Goal: Task Accomplishment & Management: Use online tool/utility

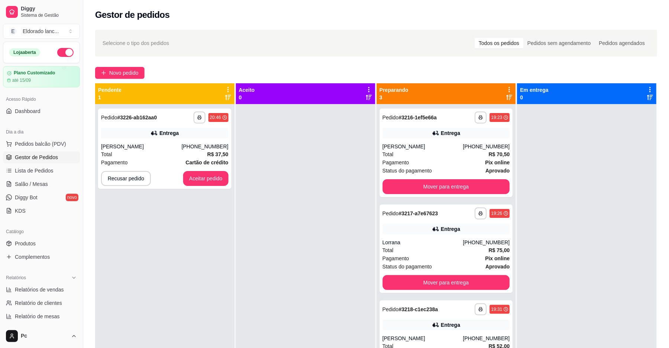
click at [212, 170] on div "**********" at bounding box center [164, 149] width 133 height 80
click at [212, 173] on button "Aceitar pedido" at bounding box center [205, 178] width 45 height 15
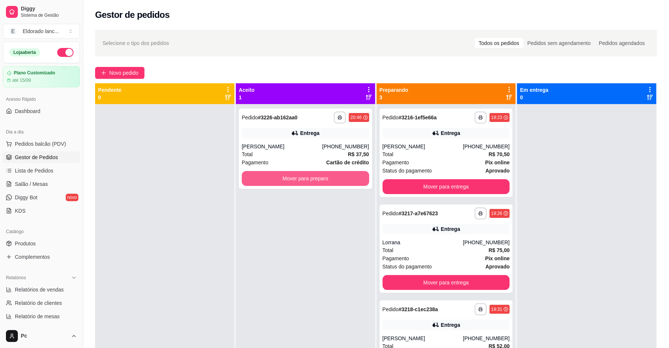
click at [323, 178] on button "Mover para preparo" at bounding box center [305, 178] width 127 height 15
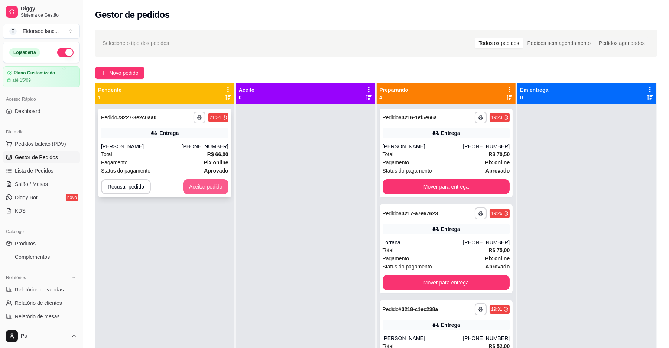
click at [213, 188] on button "Aceitar pedido" at bounding box center [205, 186] width 45 height 15
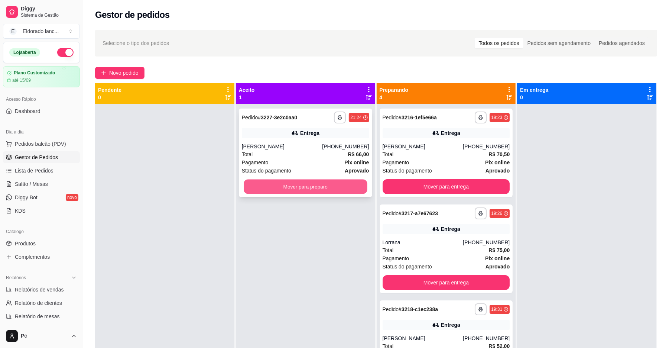
click at [298, 193] on button "Mover para preparo" at bounding box center [305, 186] width 123 height 14
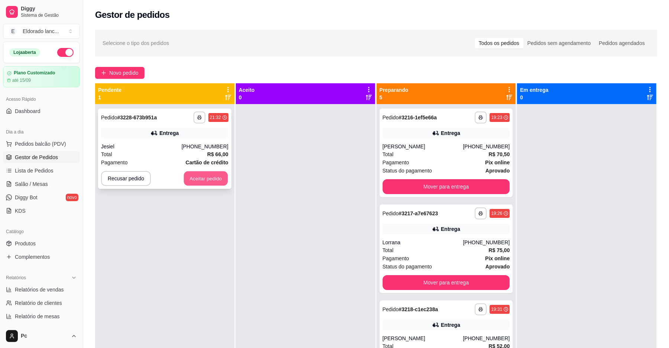
click at [208, 184] on button "Aceitar pedido" at bounding box center [206, 178] width 44 height 14
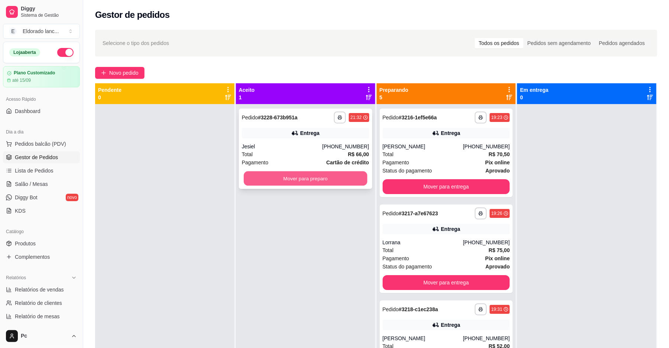
click at [317, 185] on button "Mover para preparo" at bounding box center [305, 178] width 123 height 14
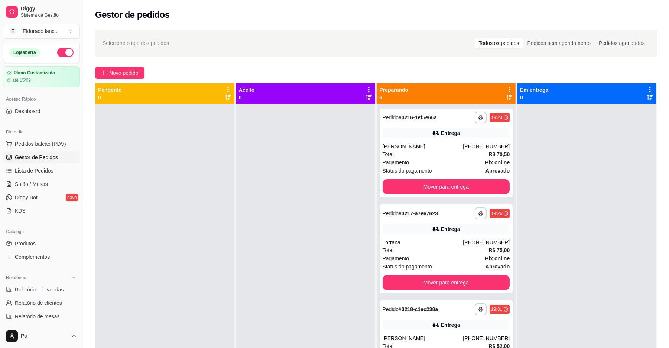
click at [317, 185] on div at bounding box center [305, 278] width 139 height 348
click at [445, 155] on div "Total R$ 70,50" at bounding box center [446, 154] width 127 height 8
click at [480, 186] on button "Mover para entrega" at bounding box center [446, 186] width 127 height 15
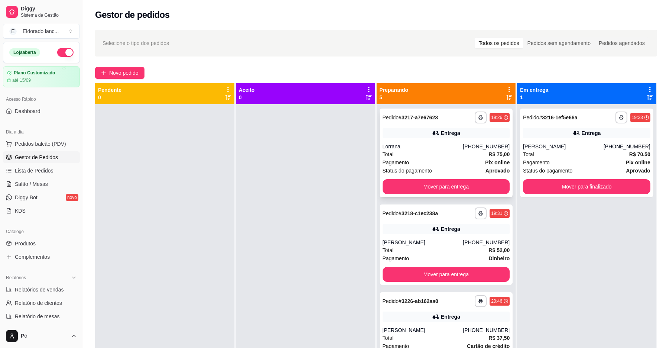
click at [465, 161] on div "Pagamento Pix online" at bounding box center [446, 162] width 127 height 8
click at [479, 177] on div "**********" at bounding box center [446, 153] width 133 height 88
click at [491, 190] on button "Mover para entrega" at bounding box center [446, 186] width 127 height 15
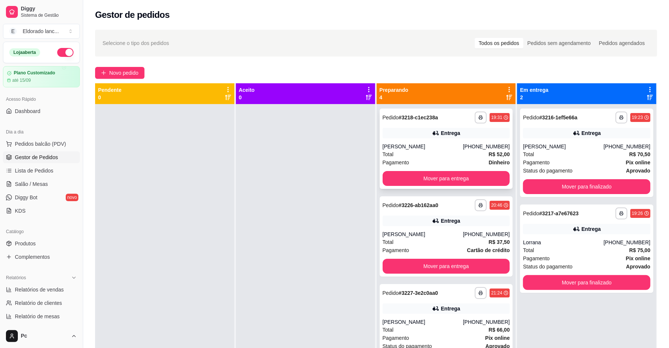
click at [463, 146] on div "[PHONE_NUMBER]" at bounding box center [486, 146] width 47 height 7
click at [476, 173] on button "Mover para entrega" at bounding box center [446, 178] width 127 height 15
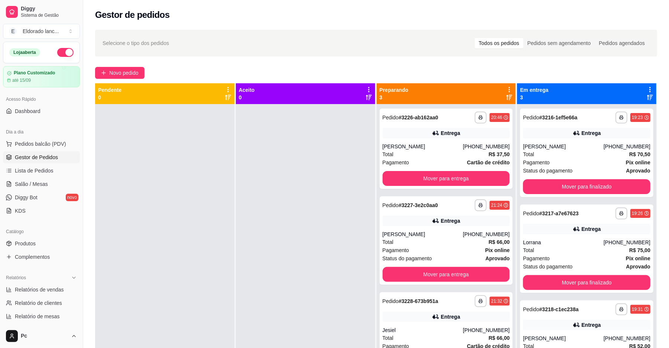
click at [469, 155] on div "Total R$ 37,50" at bounding box center [446, 154] width 127 height 8
click at [500, 178] on button "Mover para entrega" at bounding box center [446, 178] width 127 height 15
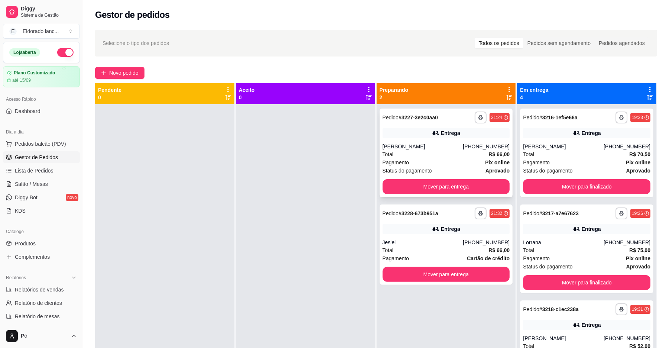
click at [488, 146] on div "[PHONE_NUMBER]" at bounding box center [486, 146] width 47 height 7
click at [550, 186] on button "Mover para finalizado" at bounding box center [586, 186] width 127 height 15
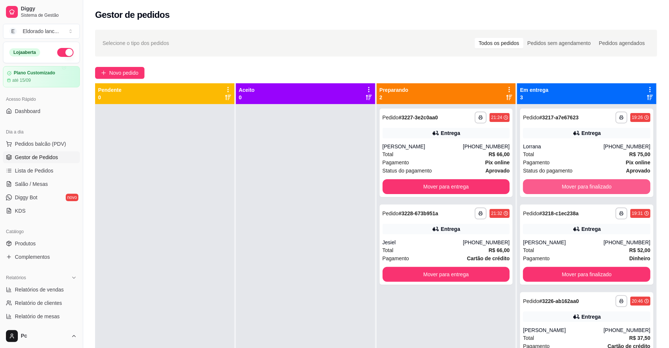
click at [550, 186] on button "Mover para finalizado" at bounding box center [586, 186] width 127 height 15
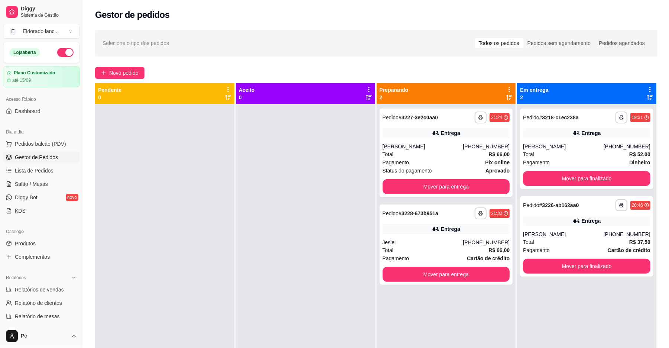
click at [550, 186] on div "**********" at bounding box center [586, 149] width 133 height 80
click at [546, 175] on button "Mover para finalizado" at bounding box center [586, 178] width 127 height 15
click at [546, 175] on div "Mover para finalizado" at bounding box center [586, 178] width 127 height 15
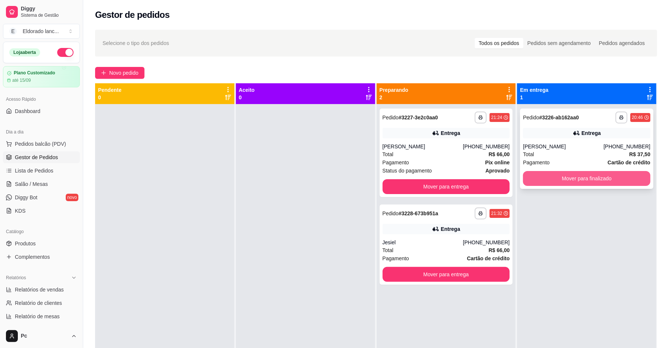
click at [530, 171] on button "Mover para finalizado" at bounding box center [586, 178] width 127 height 15
click at [610, 180] on button "Mover para finalizado" at bounding box center [586, 178] width 127 height 15
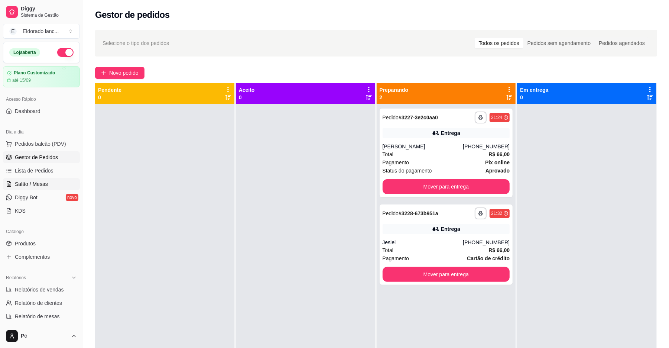
click at [57, 182] on link "Salão / Mesas" at bounding box center [41, 184] width 77 height 12
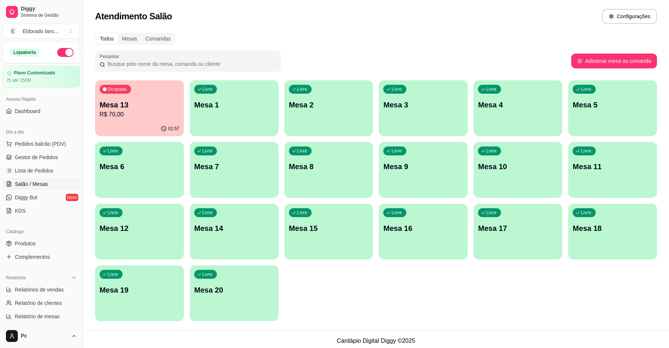
click at [125, 118] on p "R$ 70,00" at bounding box center [140, 114] width 80 height 9
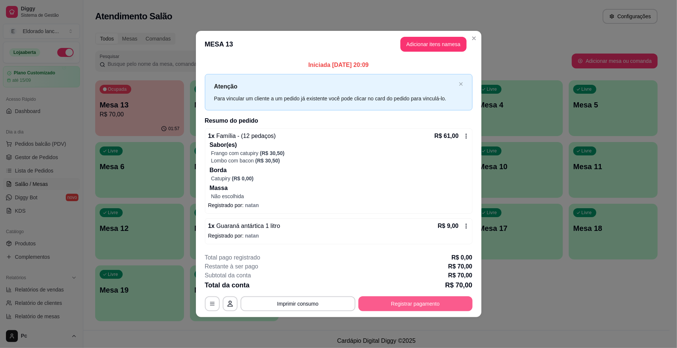
click at [382, 295] on div "**********" at bounding box center [339, 282] width 268 height 58
click at [390, 312] on footer "**********" at bounding box center [338, 282] width 285 height 70
click at [386, 306] on button "Registrar pagamento" at bounding box center [415, 303] width 114 height 15
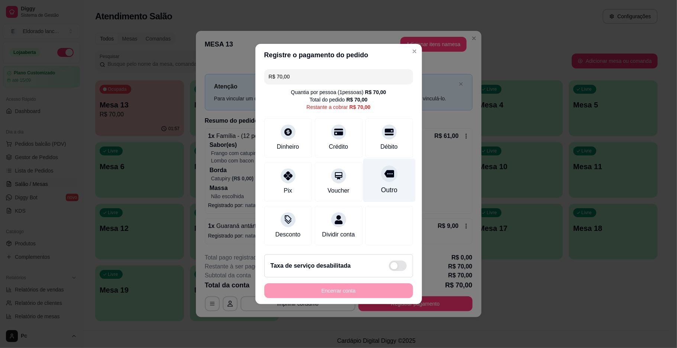
click at [381, 185] on div "Outro" at bounding box center [389, 190] width 16 height 10
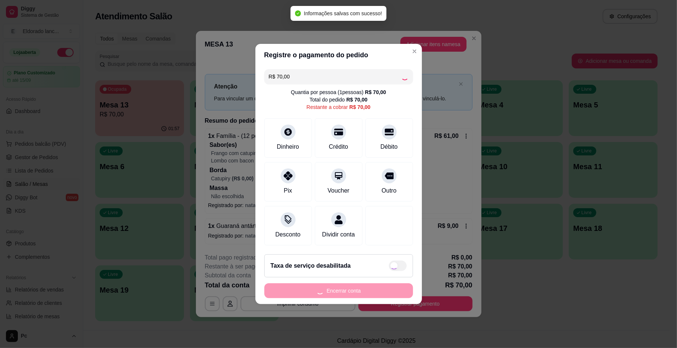
type input "R$ 0,00"
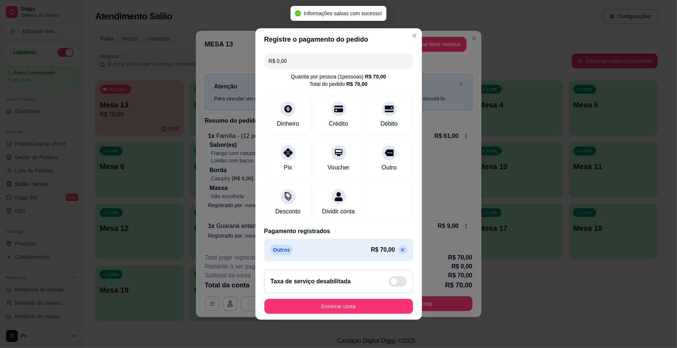
click at [345, 293] on div "Taxa de serviço desabilitada" at bounding box center [338, 281] width 149 height 23
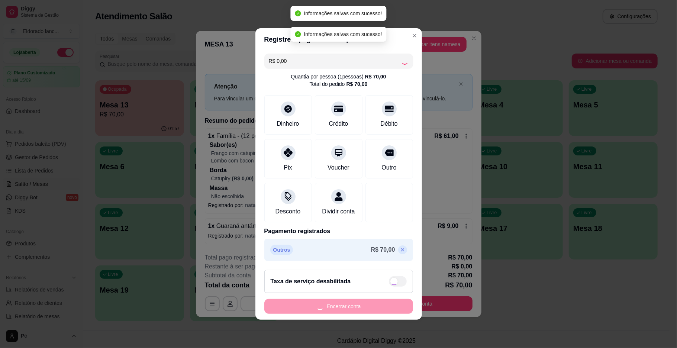
click at [343, 311] on div "Encerrar conta" at bounding box center [338, 306] width 149 height 15
checkbox input "true"
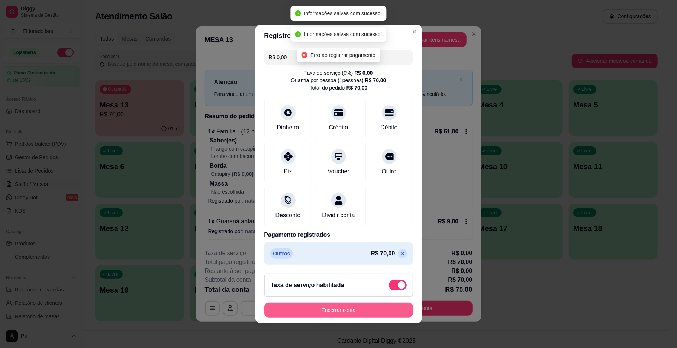
click at [342, 311] on button "Encerrar conta" at bounding box center [338, 309] width 149 height 15
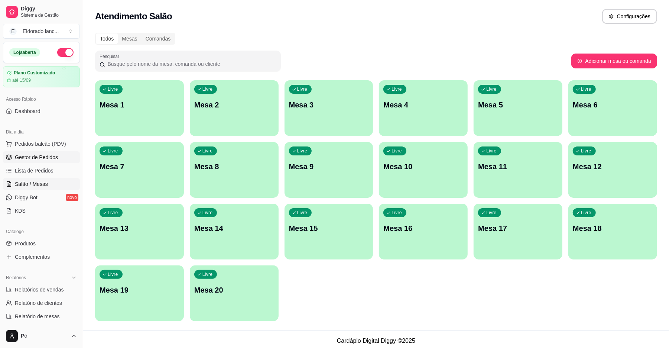
click at [33, 158] on span "Gestor de Pedidos" at bounding box center [36, 156] width 43 height 7
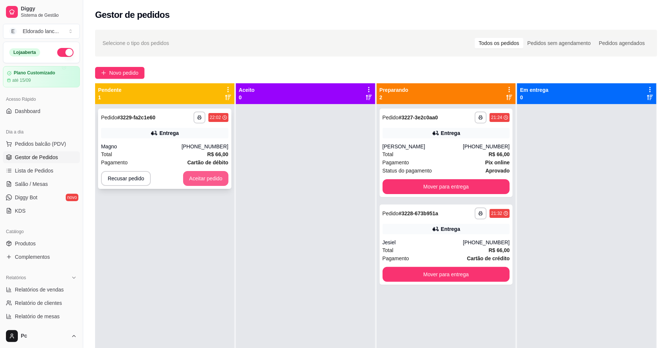
click at [204, 180] on button "Aceitar pedido" at bounding box center [205, 178] width 45 height 15
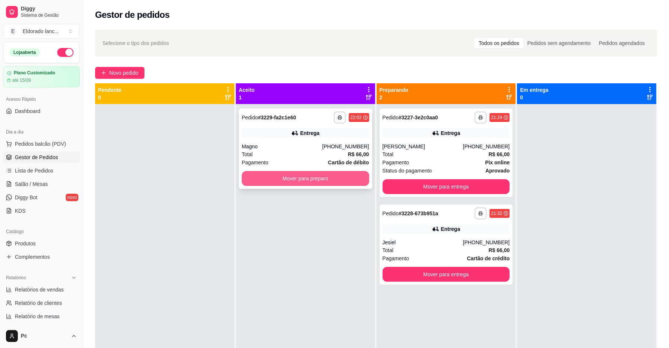
click at [294, 178] on button "Mover para preparo" at bounding box center [305, 178] width 127 height 15
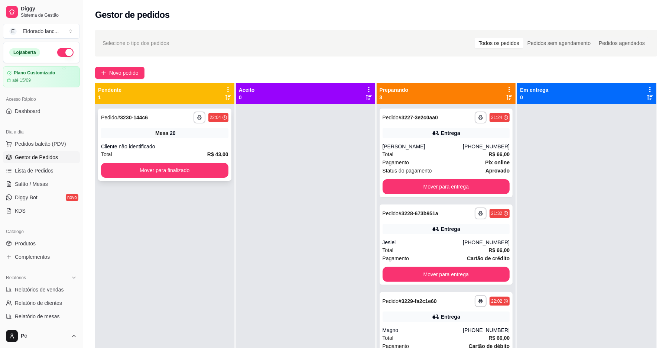
drag, startPoint x: 136, startPoint y: 159, endPoint x: 140, endPoint y: 169, distance: 11.2
click at [140, 169] on div "**********" at bounding box center [164, 145] width 133 height 72
click at [140, 169] on button "Mover para finalizado" at bounding box center [164, 170] width 127 height 15
